Goal: Task Accomplishment & Management: Use online tool/utility

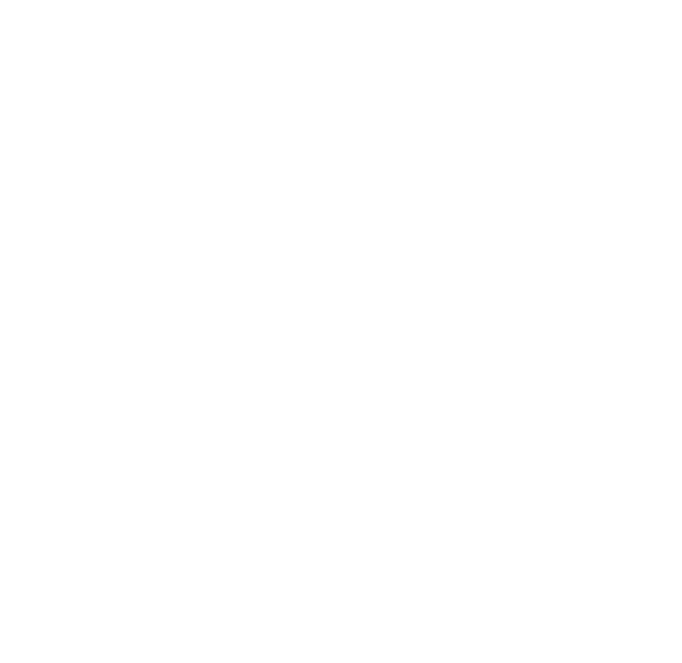
click at [209, 182] on body at bounding box center [341, 331] width 682 height 663
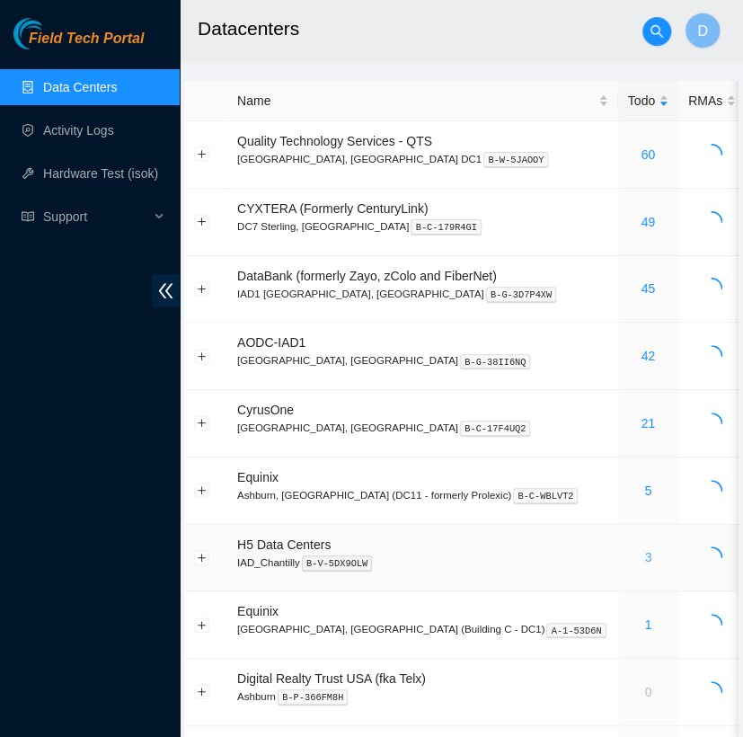
click at [645, 557] on link "3" at bounding box center [648, 557] width 7 height 14
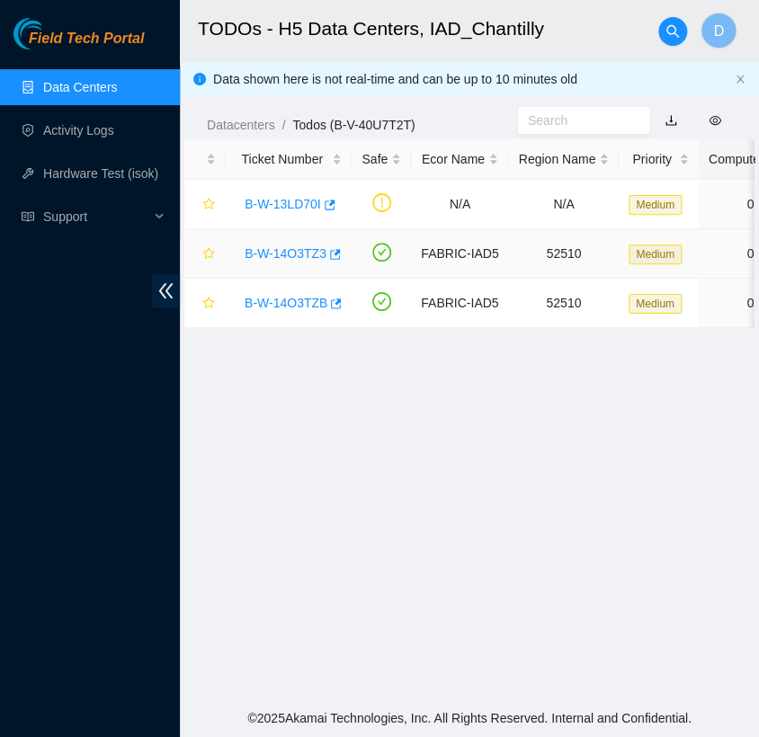
click at [293, 252] on link "B-W-14O3TZ3" at bounding box center [286, 253] width 82 height 14
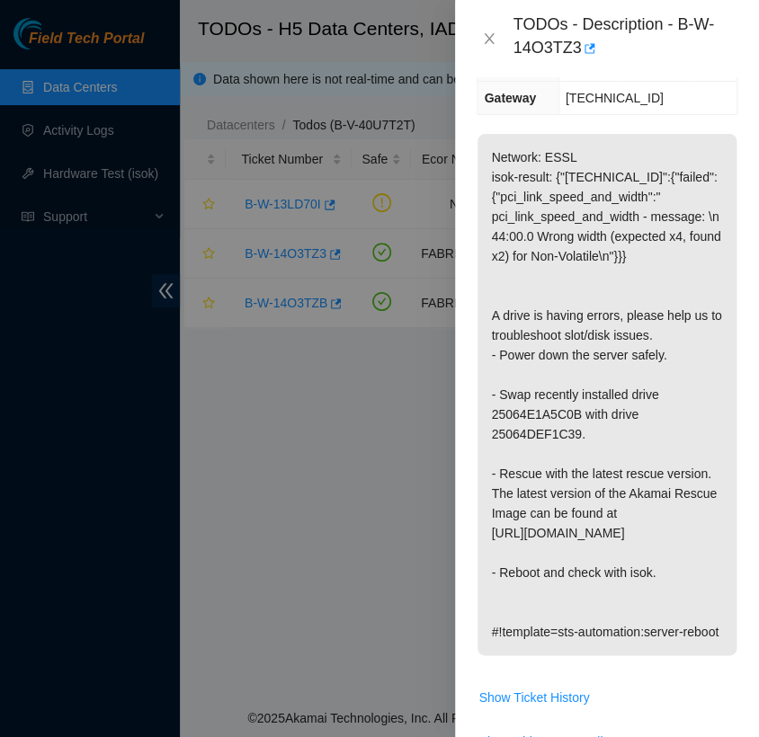
scroll to position [371, 0]
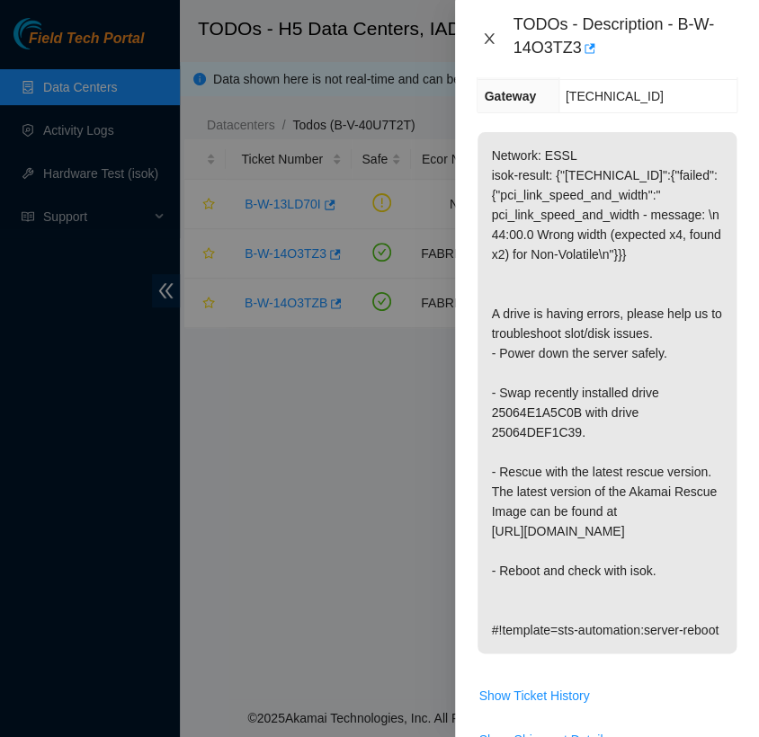
click at [486, 42] on icon "close" at bounding box center [490, 38] width 10 height 11
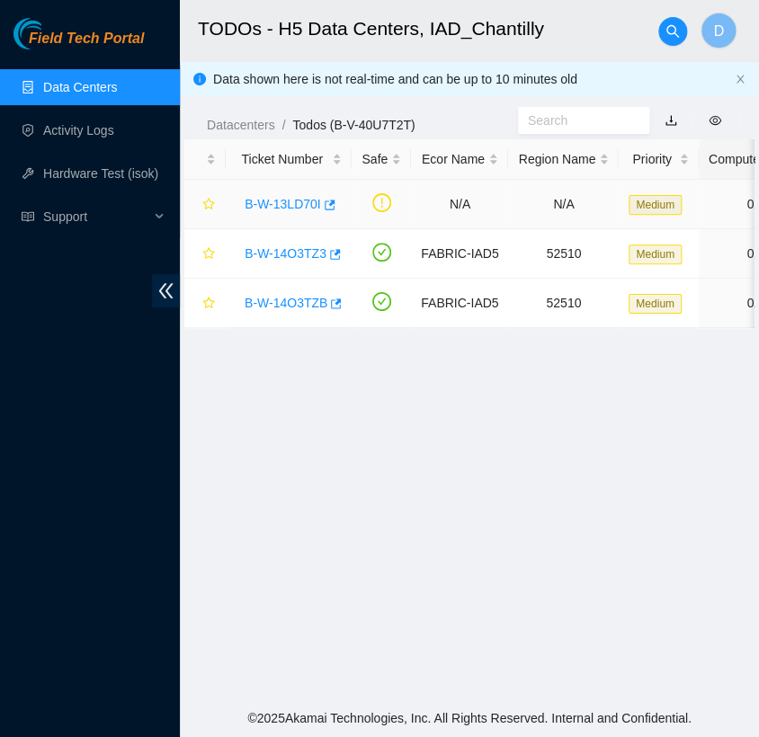
click at [281, 209] on link "B-W-13LD70I" at bounding box center [283, 204] width 76 height 14
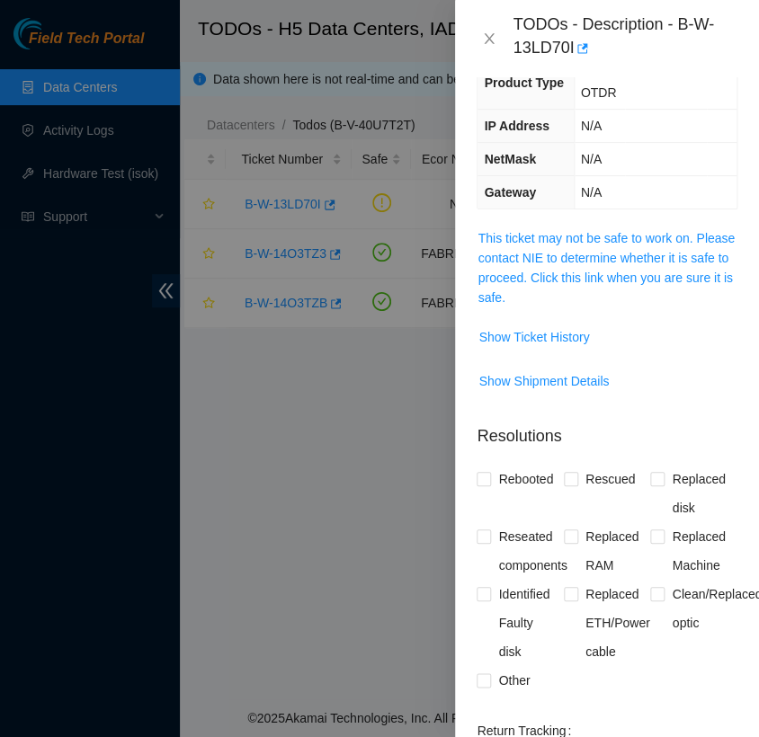
scroll to position [201, 0]
click at [569, 232] on link "This ticket may not be safe to work on. Please contact NIE to determine whether…" at bounding box center [605, 269] width 257 height 74
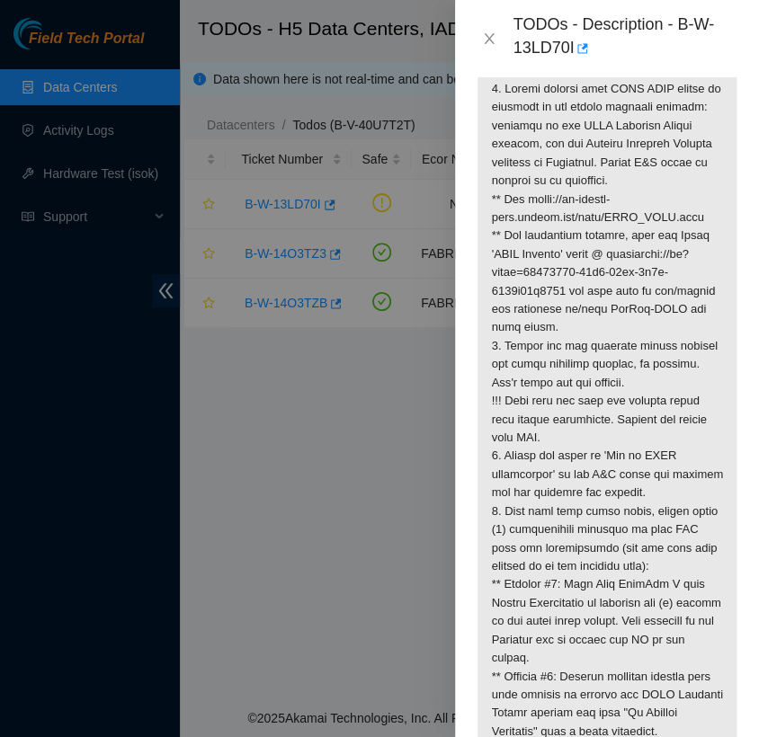
scroll to position [343, 0]
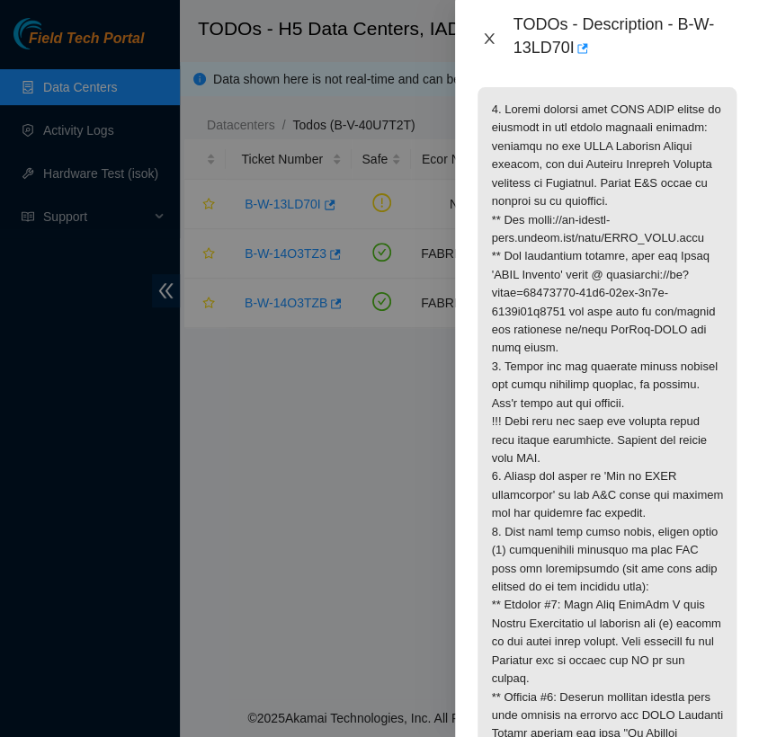
click at [485, 39] on icon "close" at bounding box center [489, 38] width 14 height 14
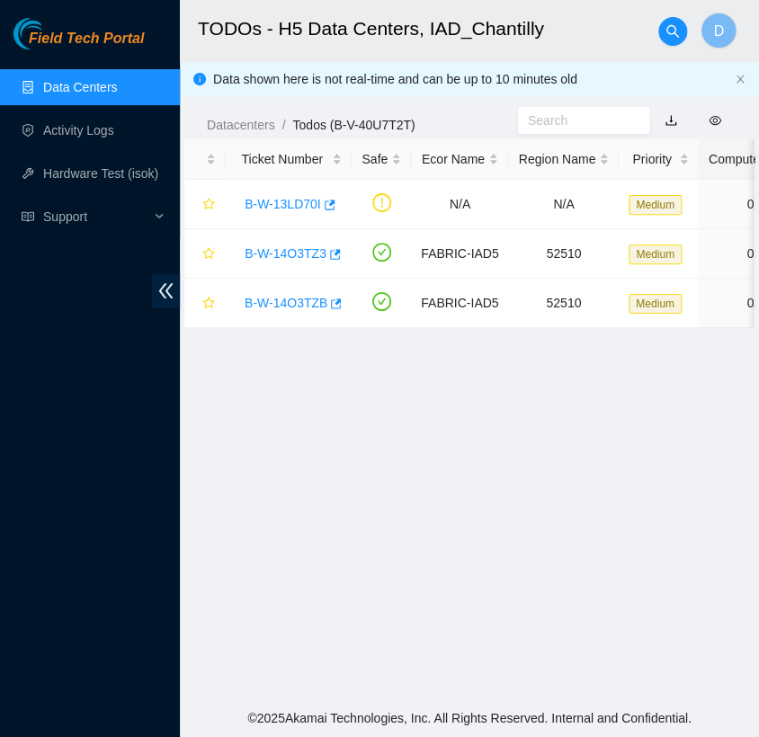
scroll to position [382, 0]
